Goal: Task Accomplishment & Management: Manage account settings

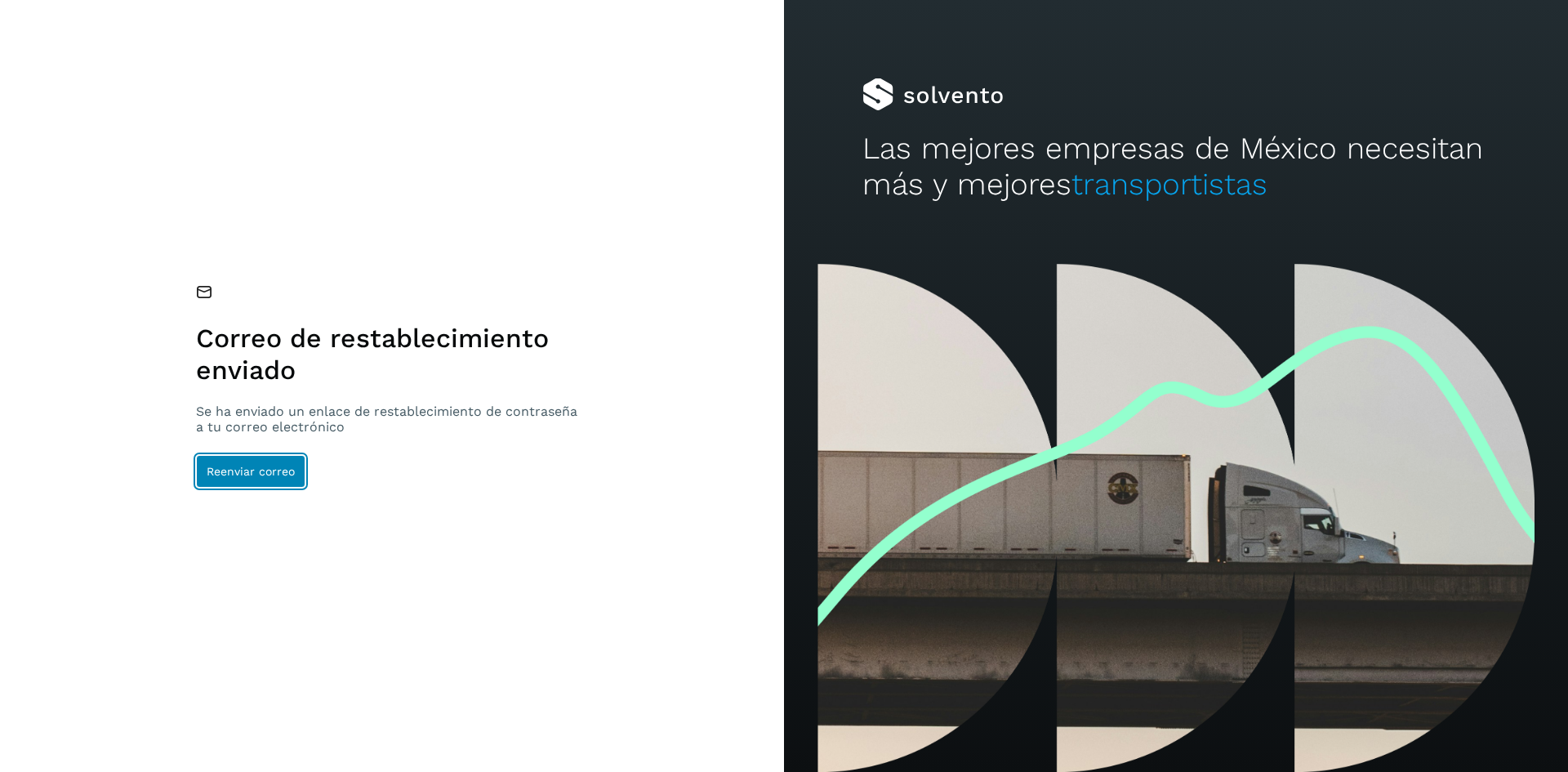
click at [262, 475] on span "Reenviar correo" at bounding box center [251, 471] width 88 height 12
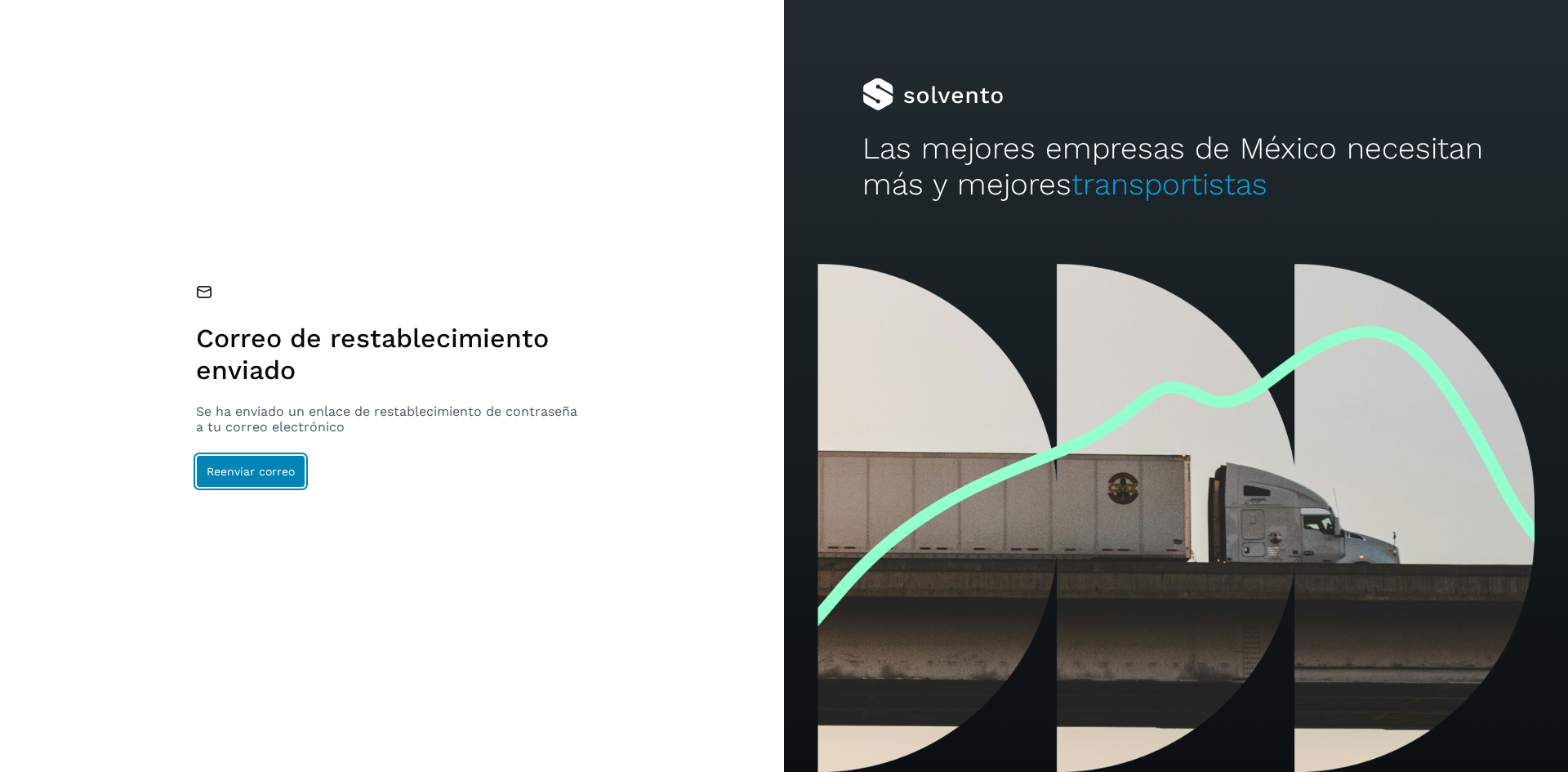
click at [262, 475] on span "Reenviar correo" at bounding box center [251, 471] width 88 height 12
click at [263, 467] on span "Reenviar correo" at bounding box center [251, 471] width 88 height 12
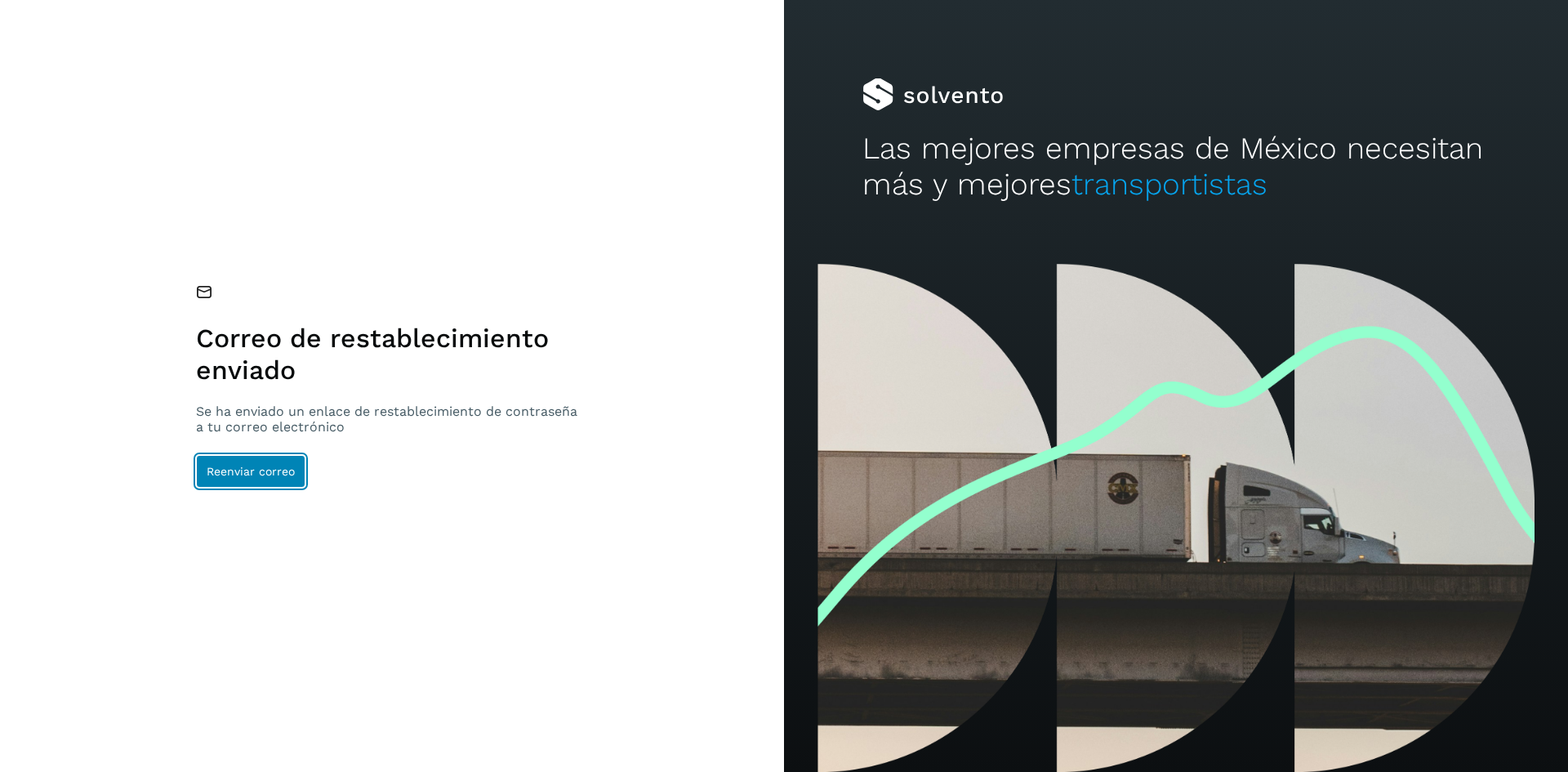
click at [263, 467] on span "Reenviar correo" at bounding box center [251, 471] width 88 height 12
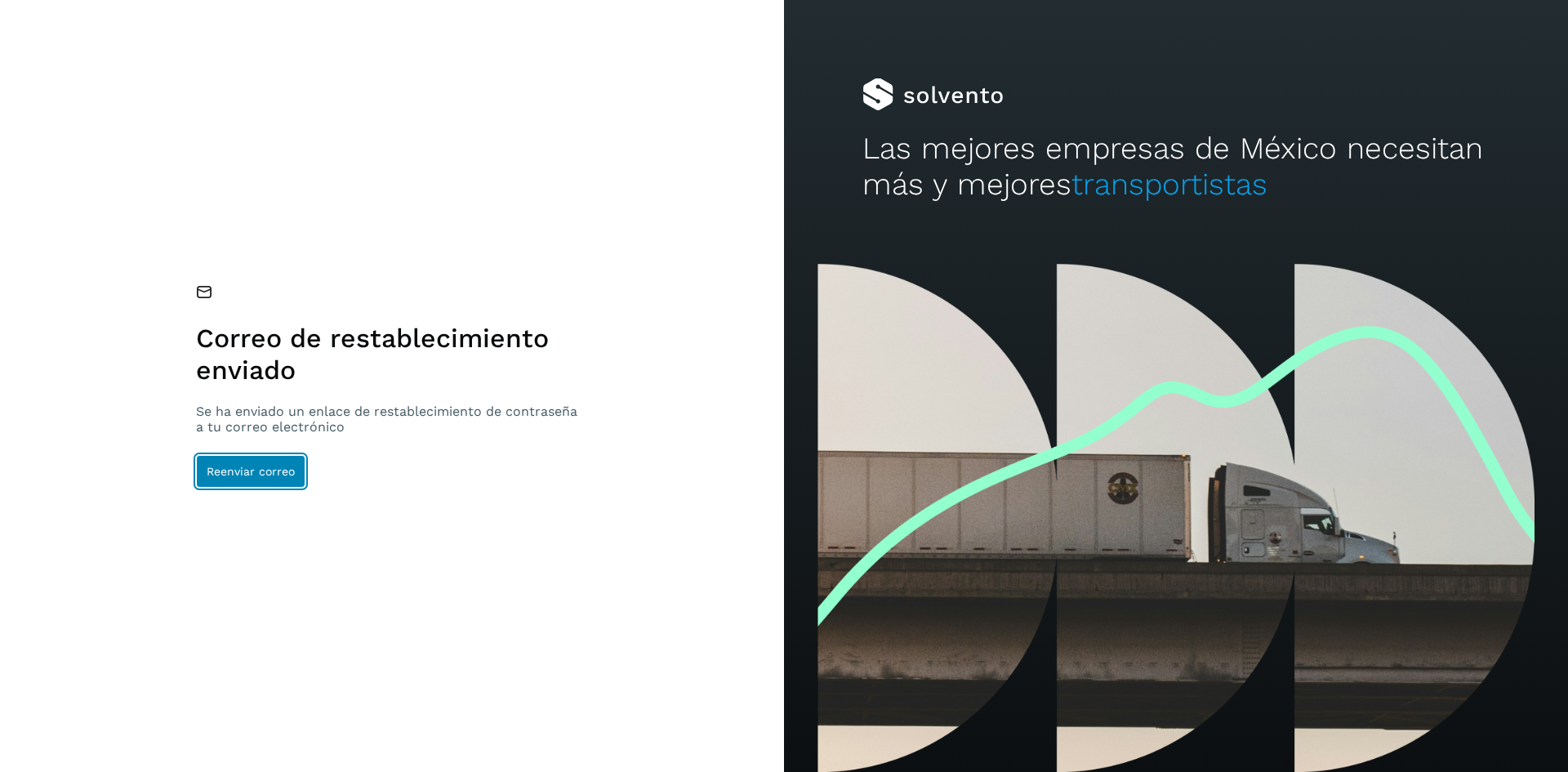
click at [263, 467] on span "Reenviar correo" at bounding box center [251, 471] width 88 height 12
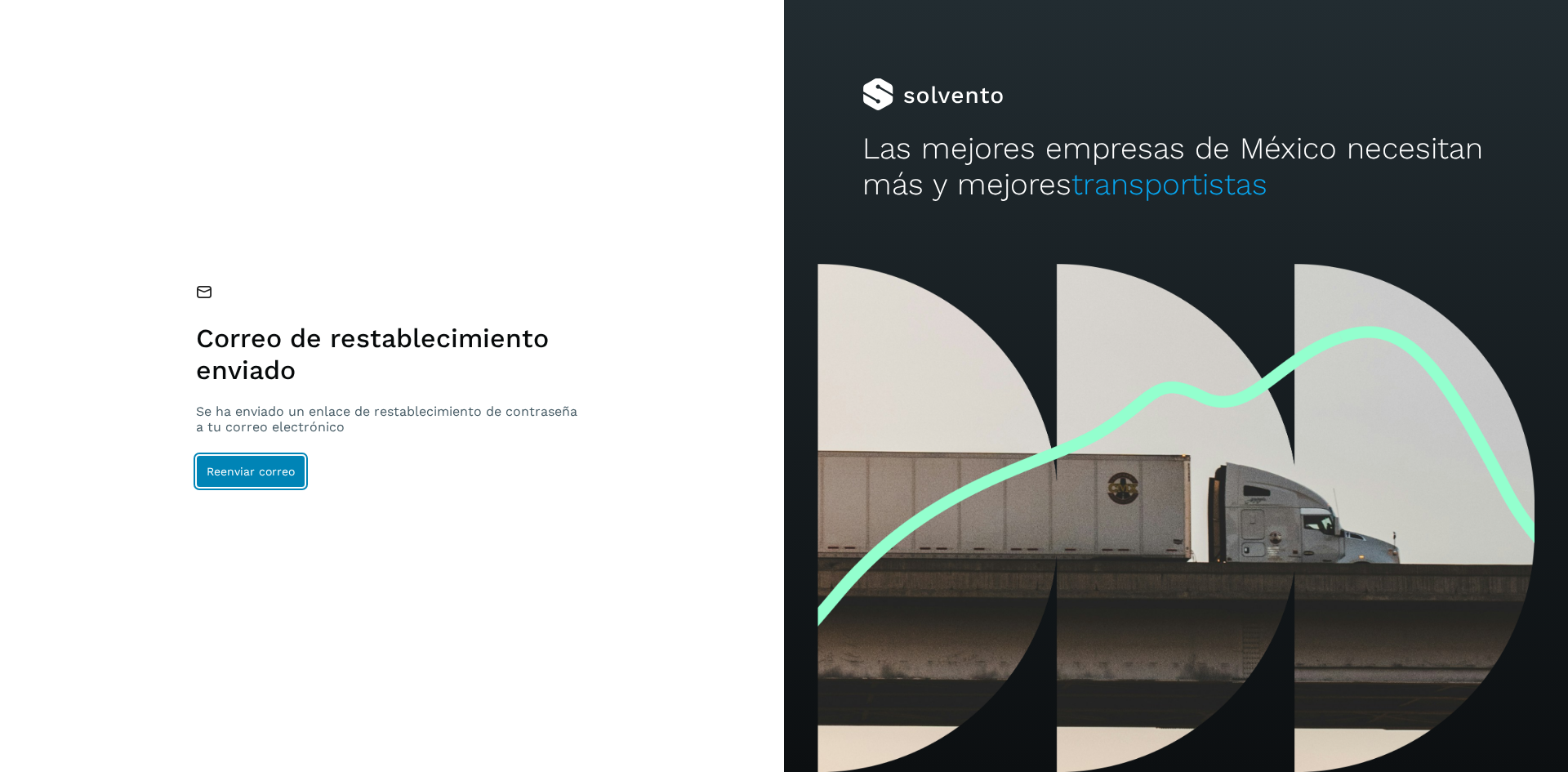
click at [263, 467] on span "Reenviar correo" at bounding box center [251, 471] width 88 height 12
